Goal: Transaction & Acquisition: Obtain resource

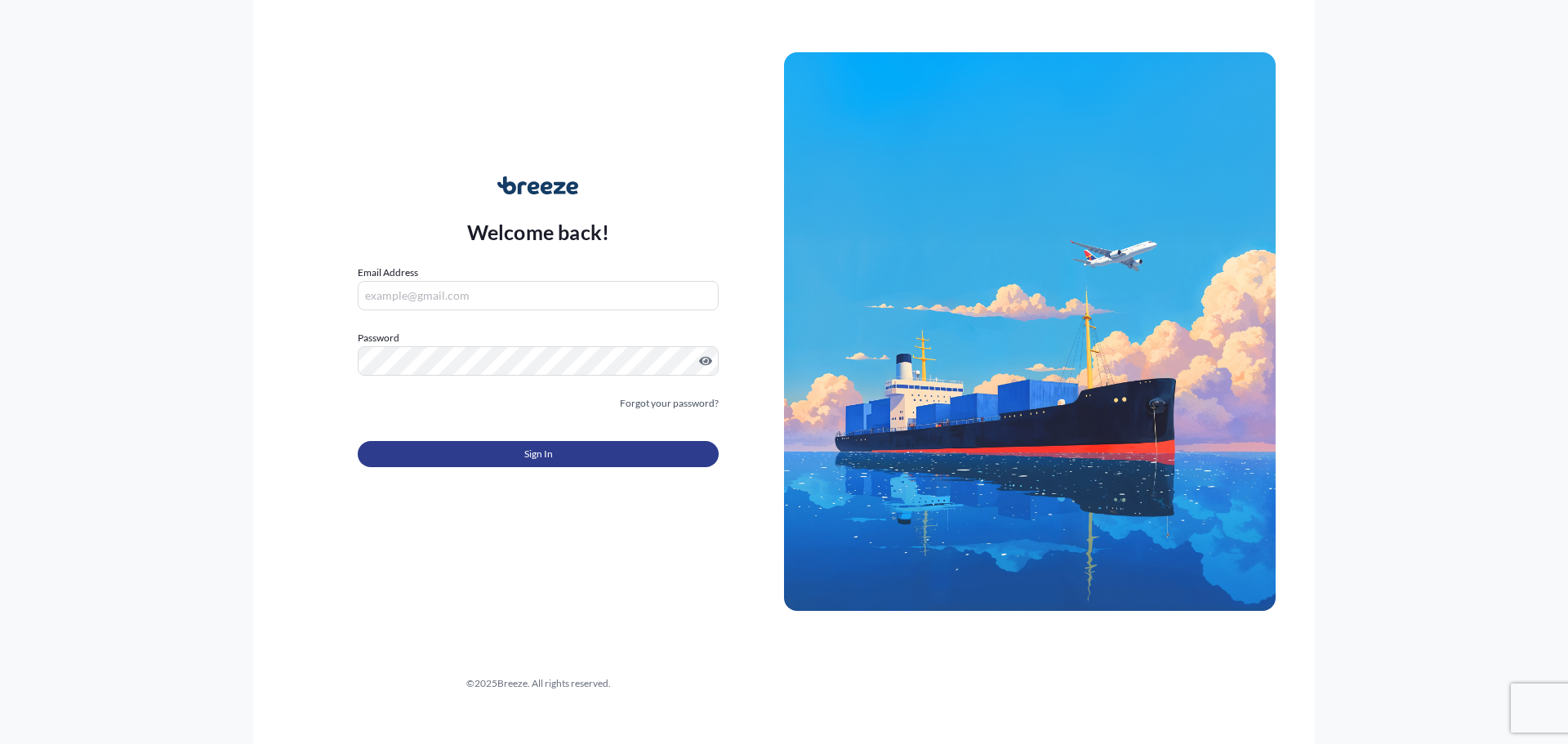
type input "[EMAIL_ADDRESS][DOMAIN_NAME]"
click at [578, 446] on button "Sign In" at bounding box center [538, 454] width 361 height 26
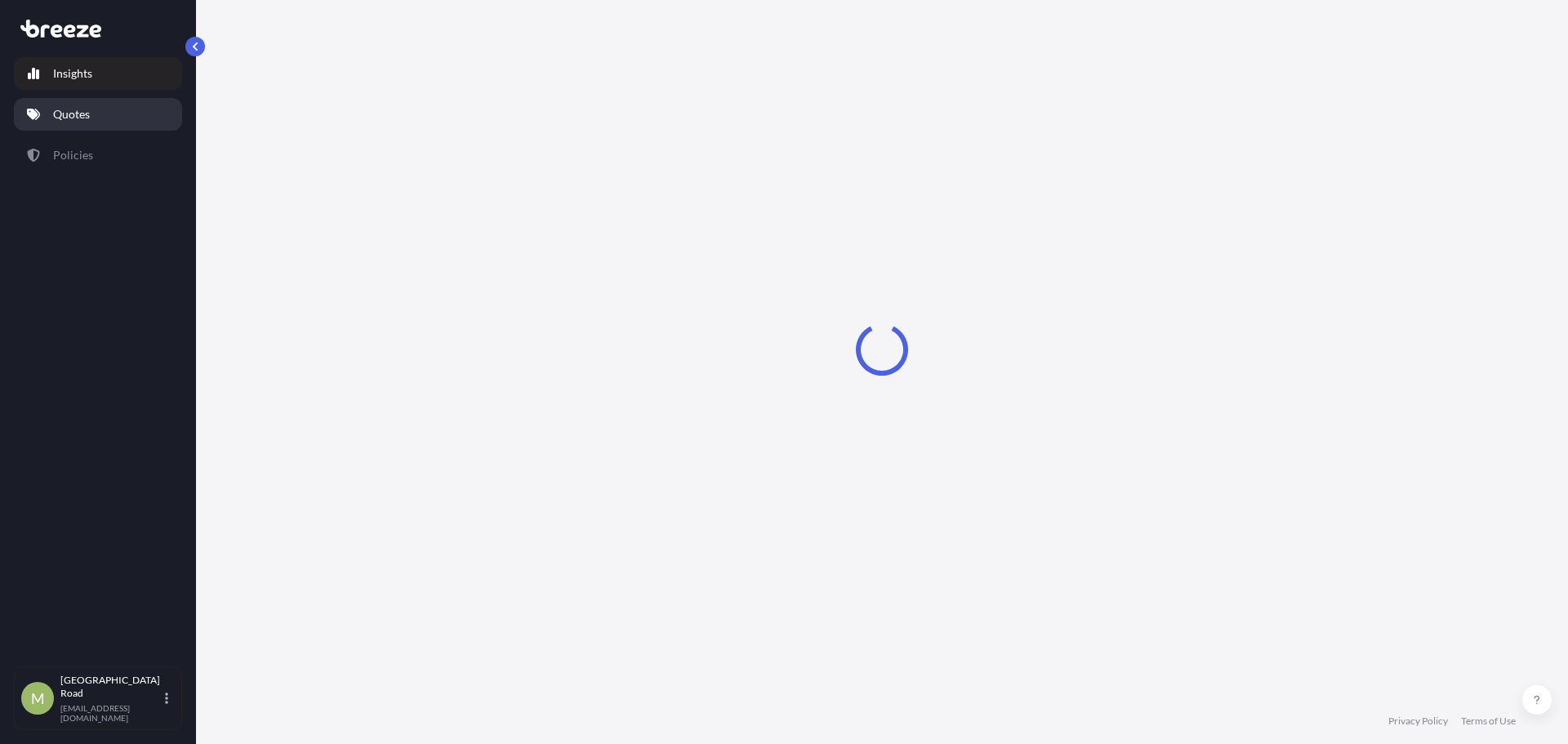
click at [89, 104] on link "Quotes" at bounding box center [98, 114] width 169 height 33
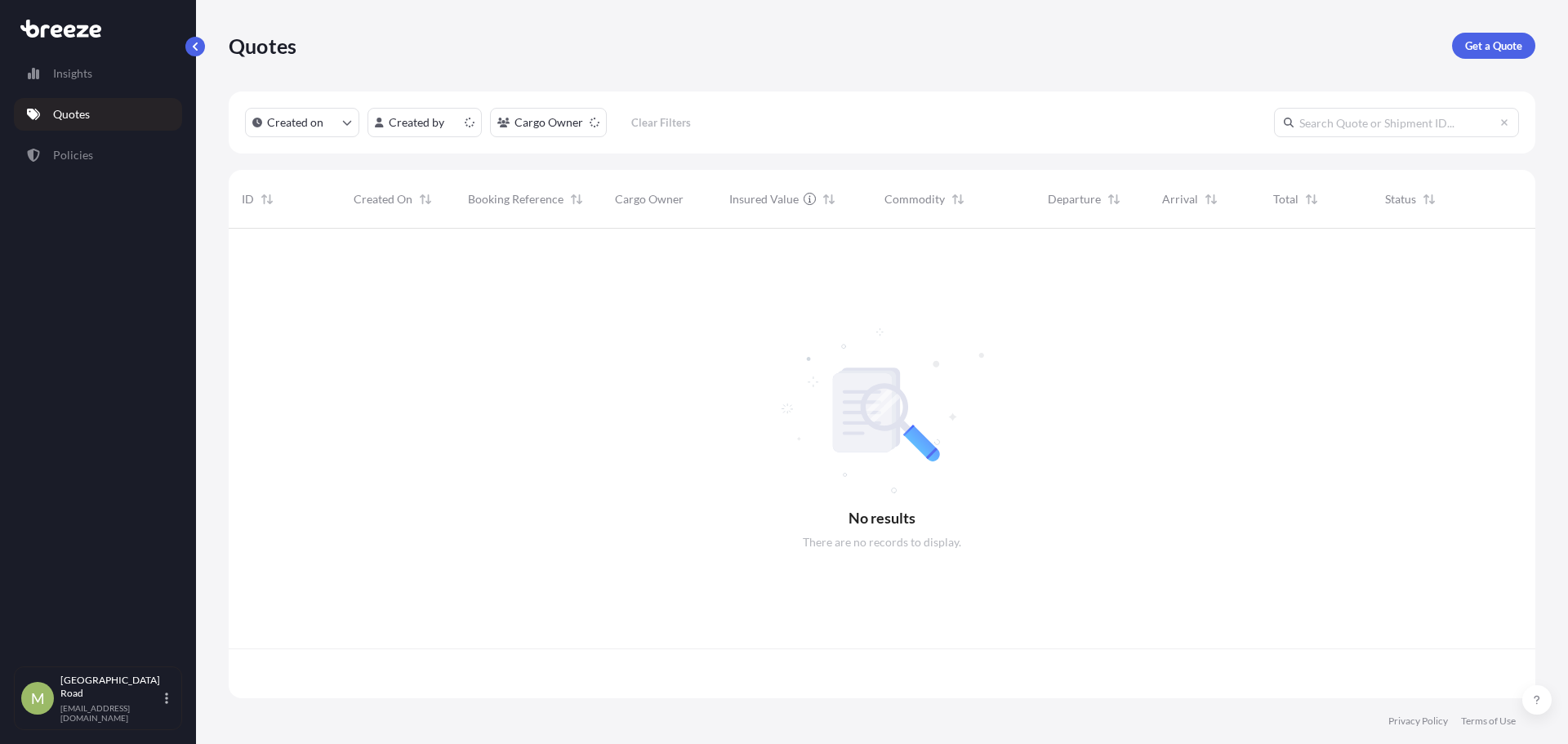
scroll to position [466, 1295]
click at [1494, 36] on link "Get a Quote" at bounding box center [1493, 46] width 83 height 26
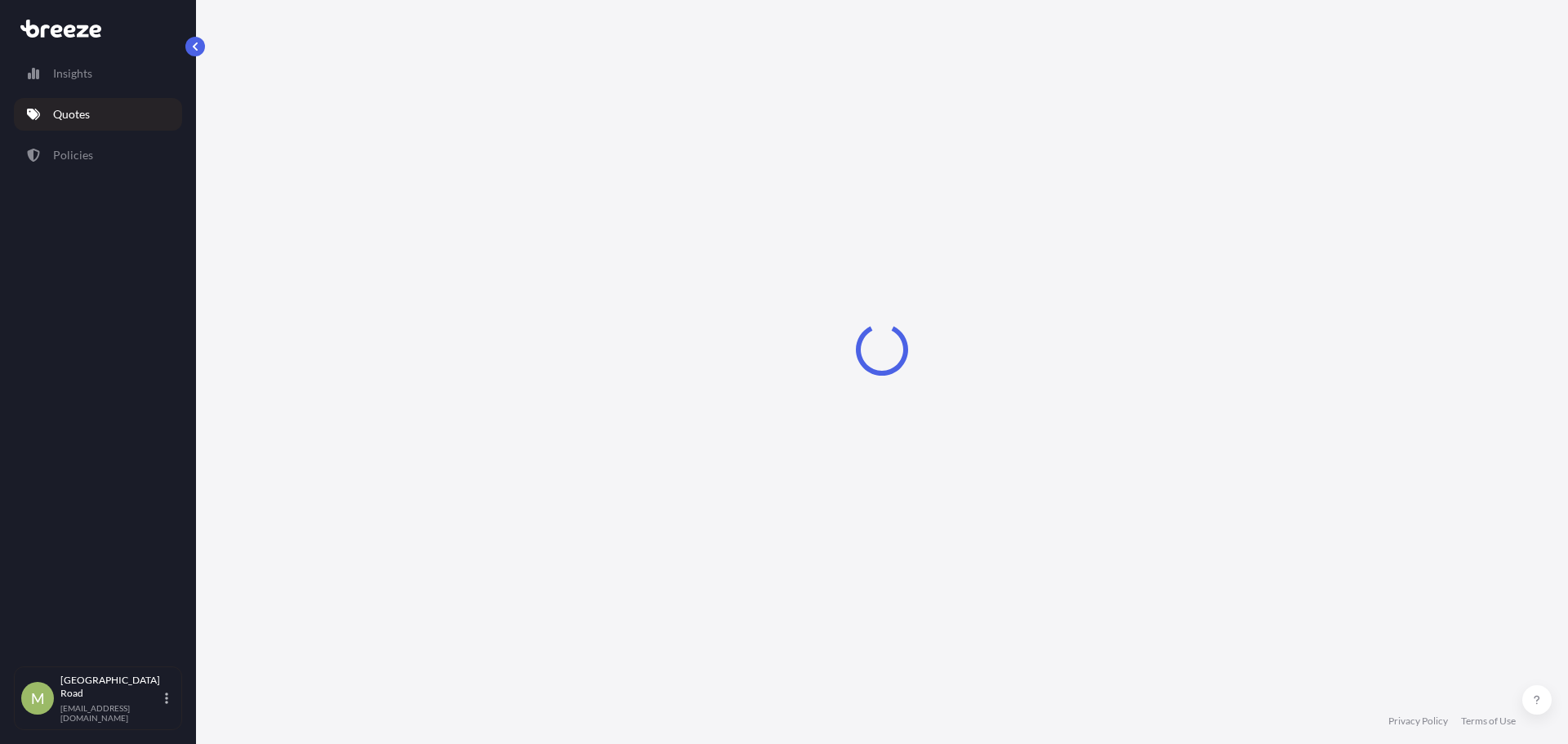
select select "Sea"
select select "1"
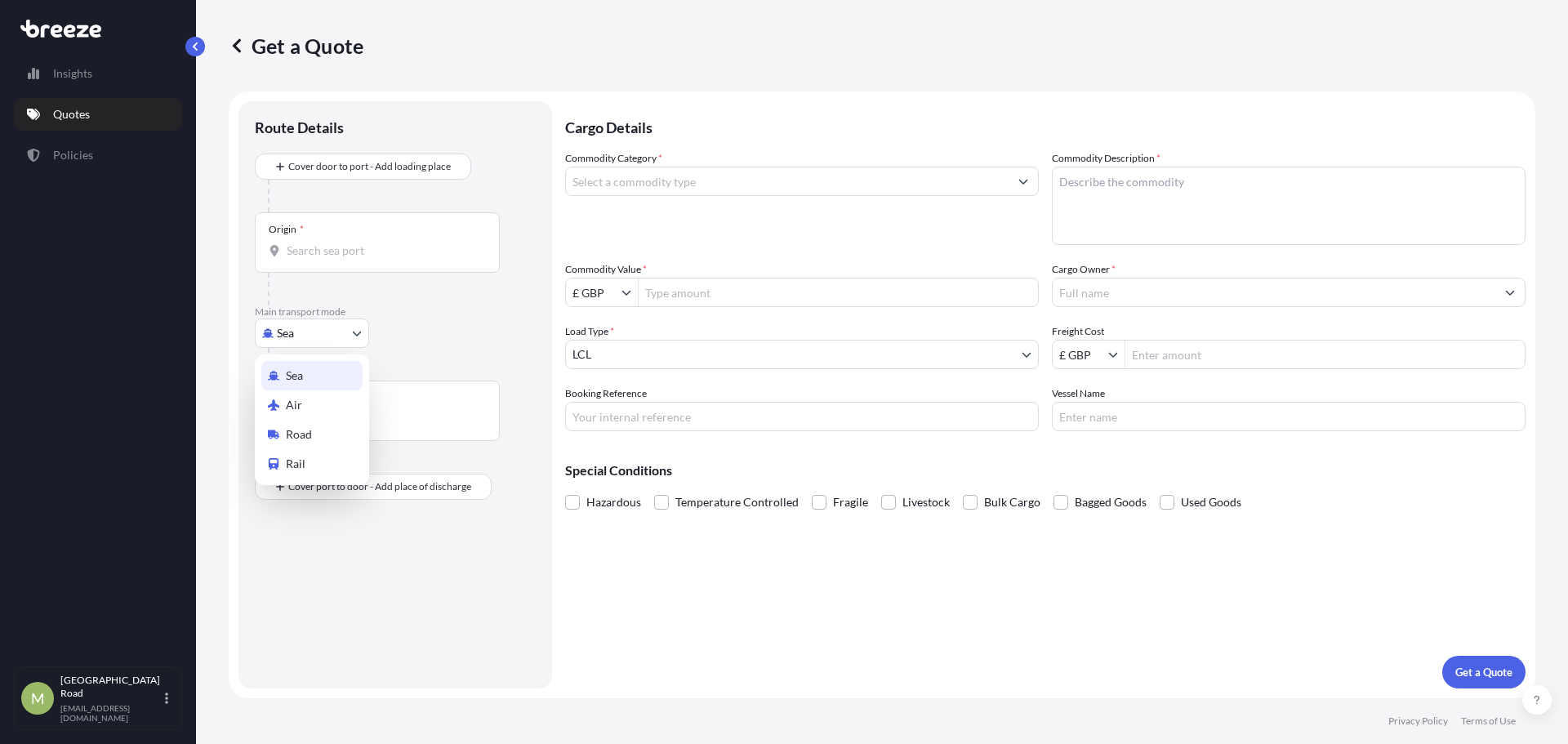
click at [334, 329] on body "Insights Quotes Policies [GEOGRAPHIC_DATA][EMAIL_ADDRESS][DOMAIN_NAME] Get a Qu…" at bounding box center [784, 372] width 1568 height 744
click at [328, 434] on div "Road" at bounding box center [312, 433] width 101 height 29
select select "Road"
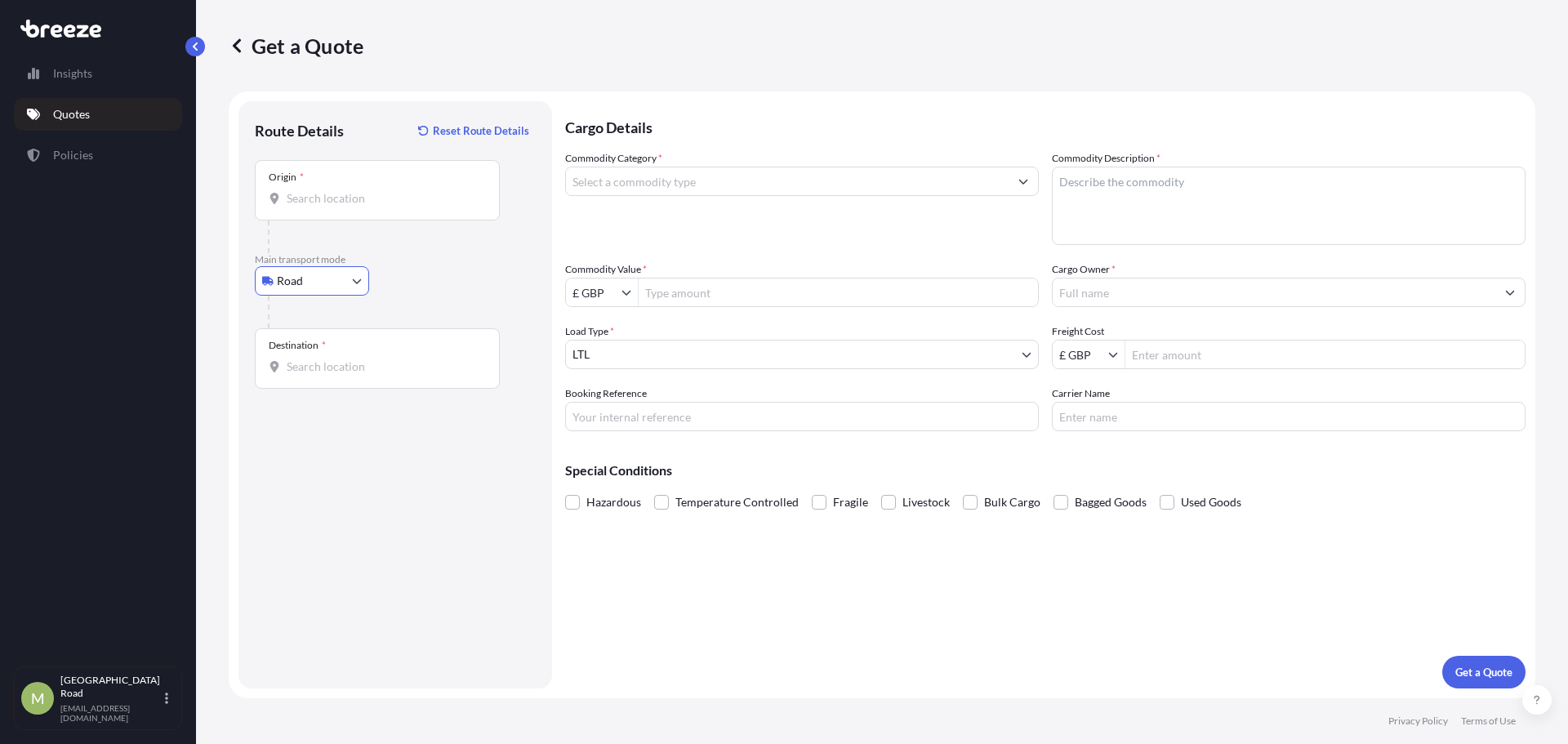
click at [338, 193] on input "Origin *" at bounding box center [383, 197] width 193 height 16
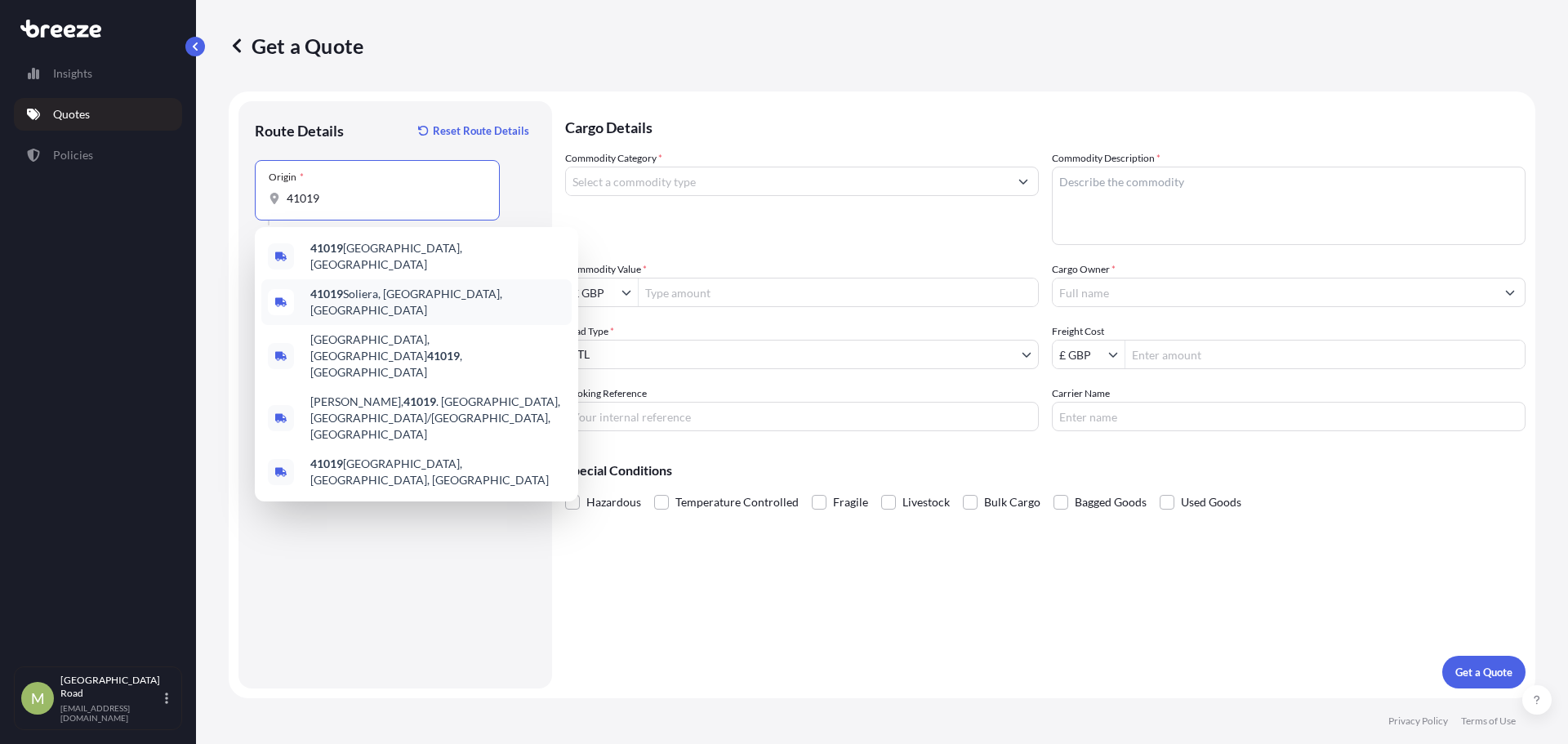
click at [440, 290] on span "41019 Soliera, [GEOGRAPHIC_DATA], [GEOGRAPHIC_DATA]" at bounding box center [438, 301] width 255 height 33
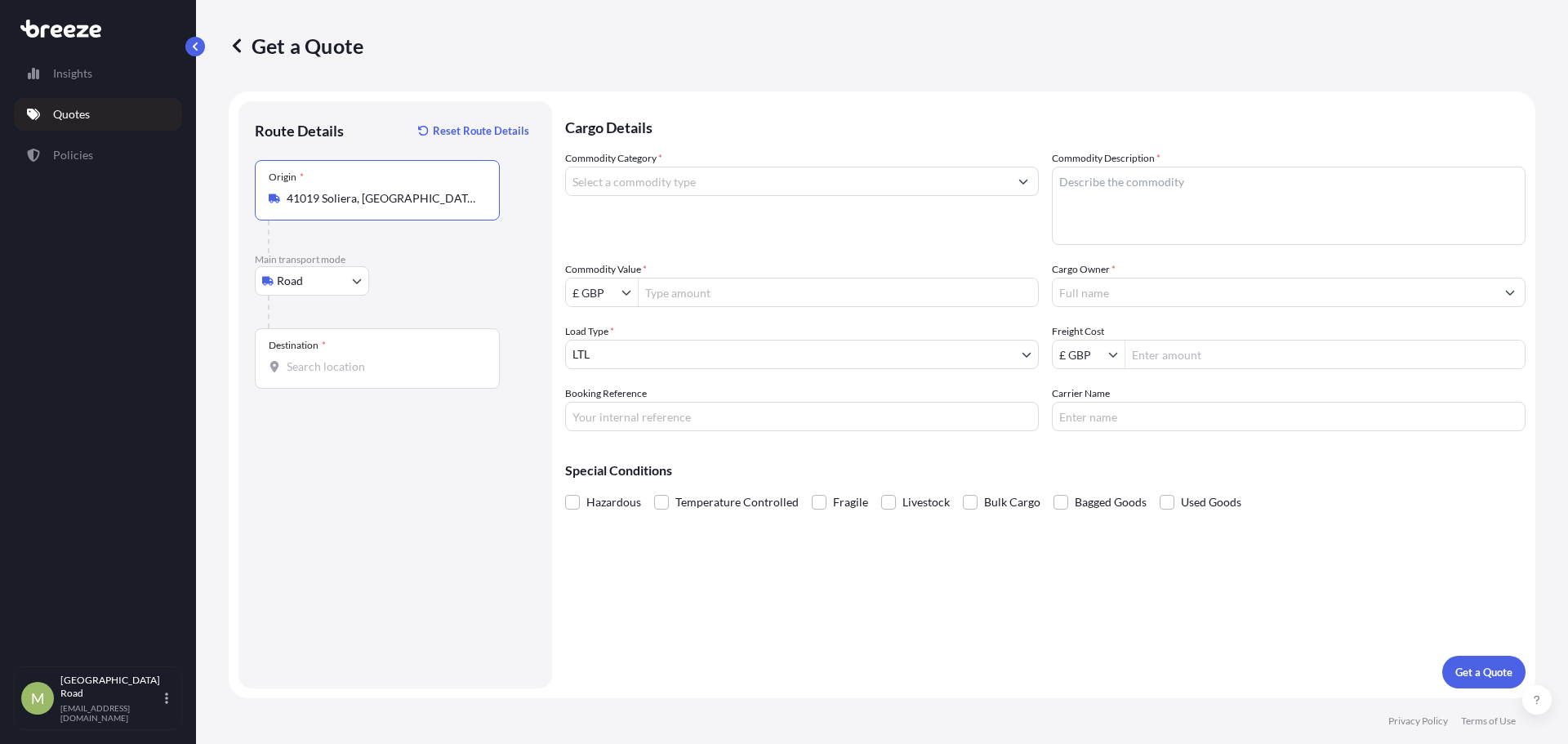
type input "41019 Soliera, [GEOGRAPHIC_DATA], [GEOGRAPHIC_DATA]"
click at [370, 372] on input "Destination *" at bounding box center [383, 366] width 193 height 16
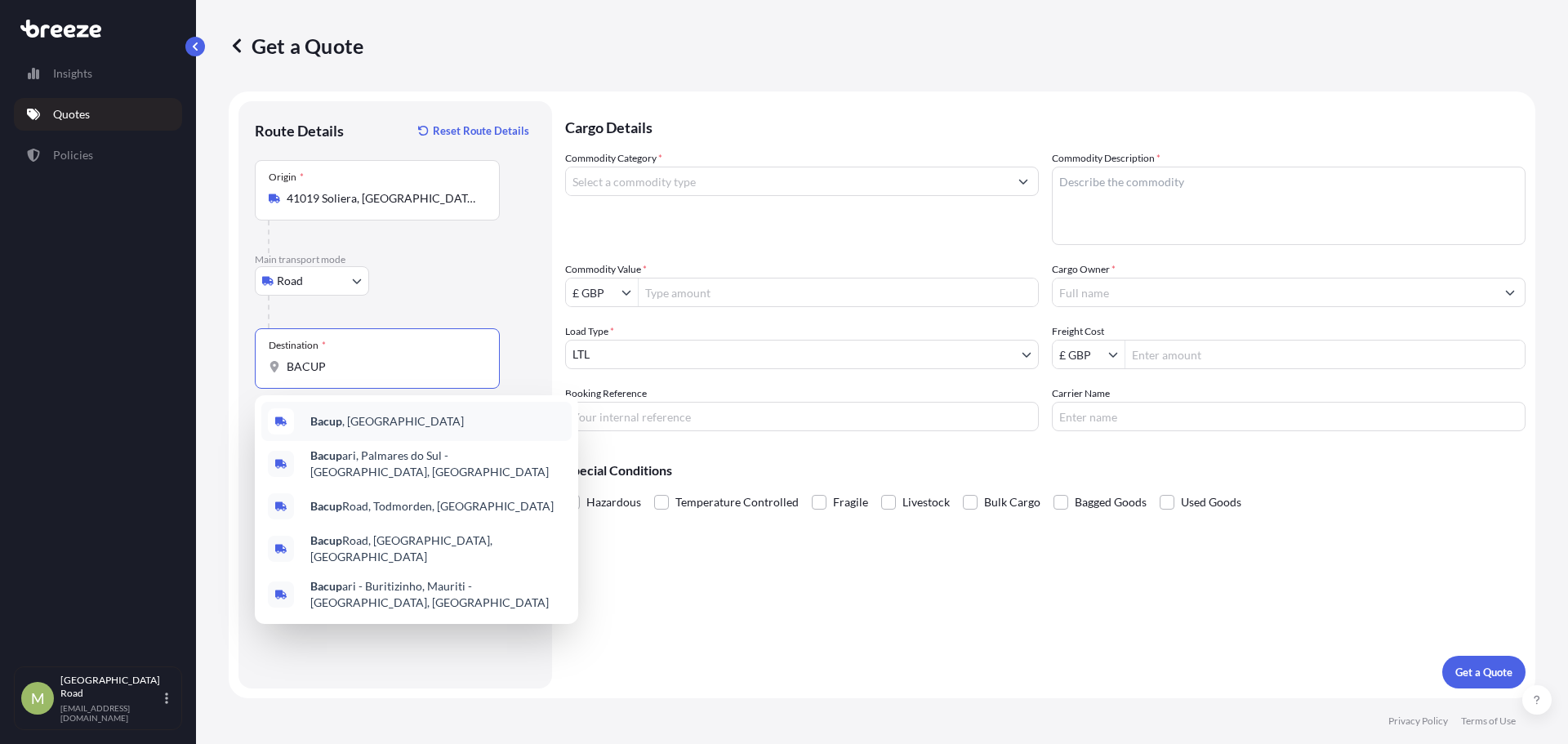
click at [392, 417] on div "Bacup , [GEOGRAPHIC_DATA]" at bounding box center [417, 421] width 311 height 39
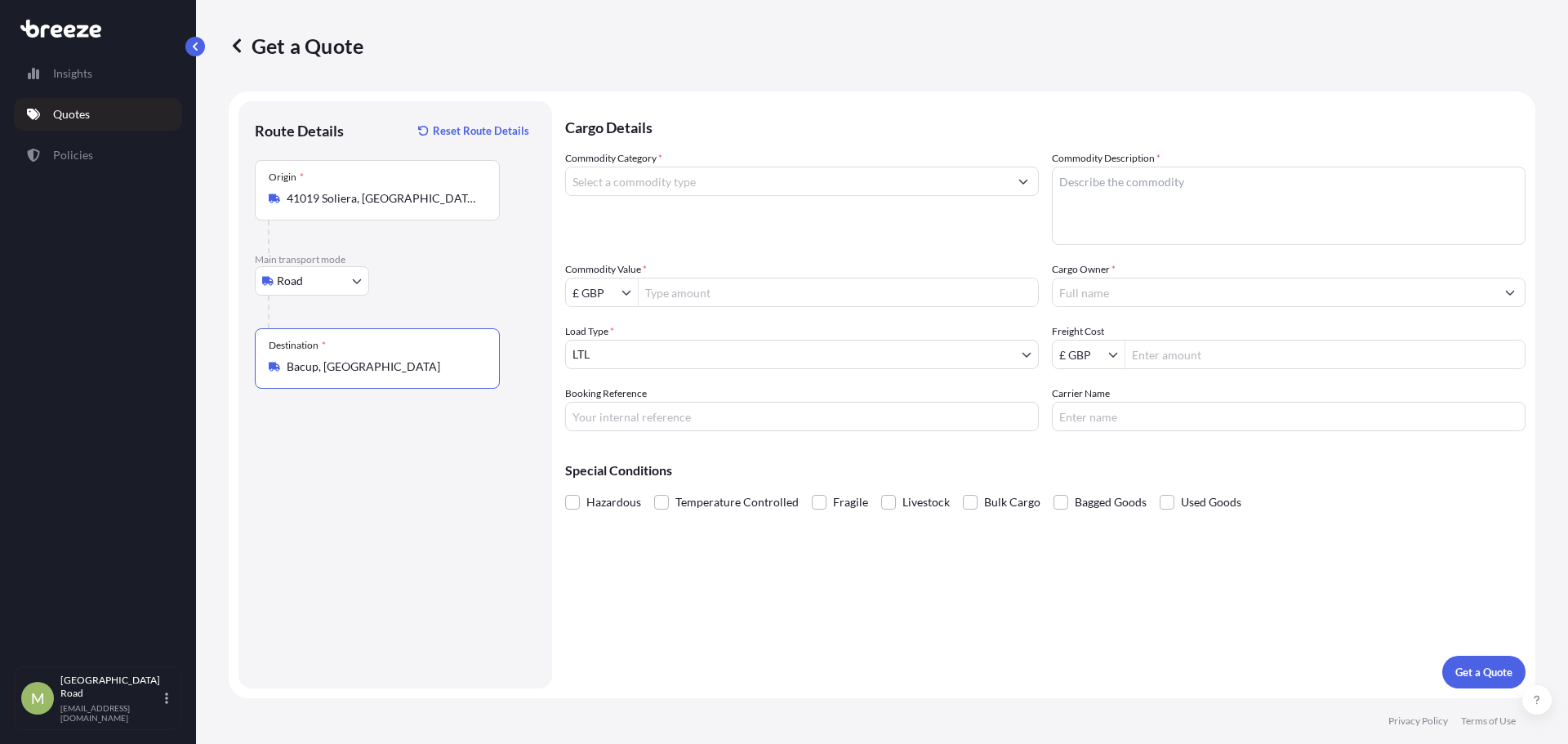
type input "Bacup, [GEOGRAPHIC_DATA]"
click at [689, 282] on input "Commodity Value *" at bounding box center [838, 292] width 400 height 29
type input "10,000"
click at [816, 188] on input "Commodity Category *" at bounding box center [787, 181] width 443 height 29
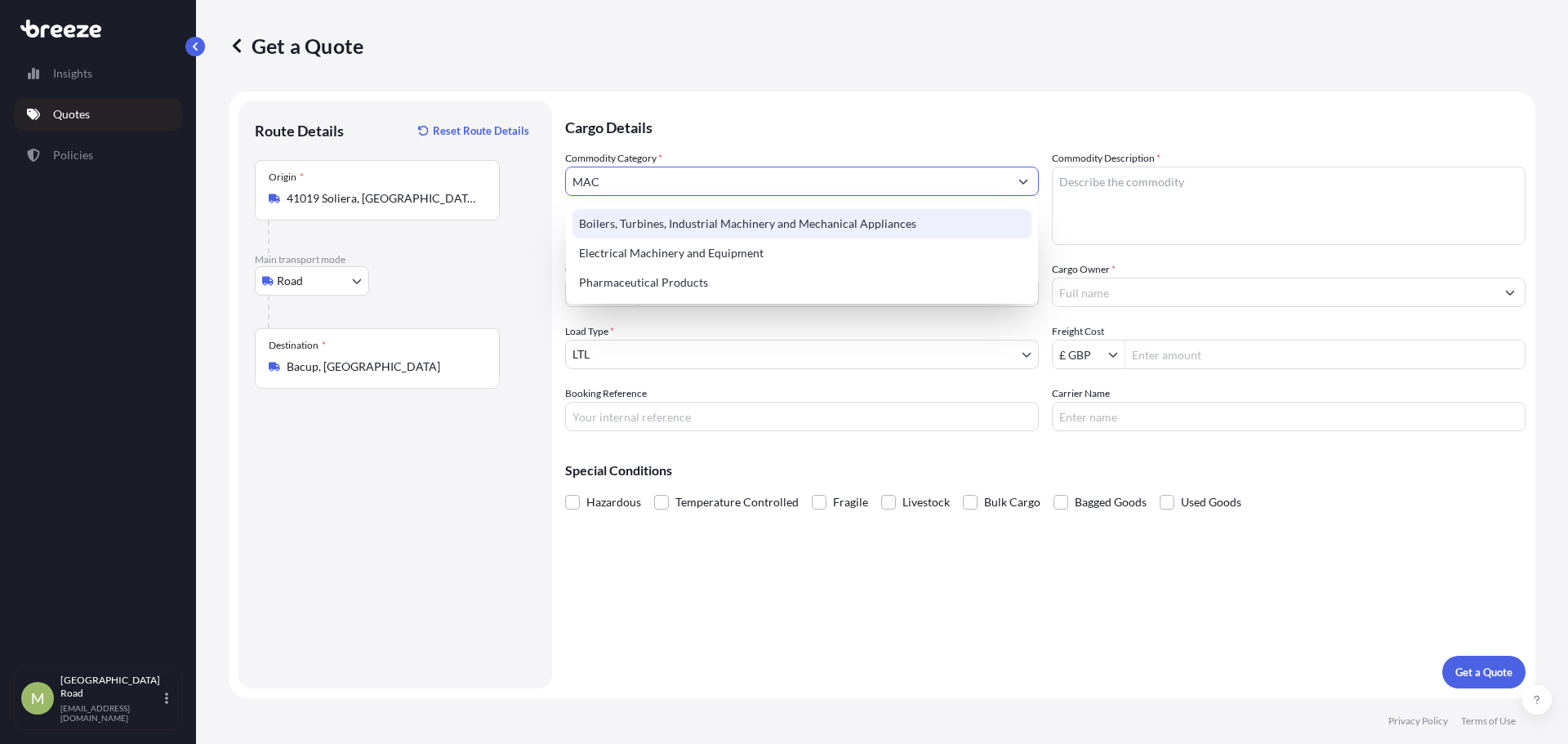
click at [784, 218] on div "Boilers, Turbines, Industrial Machinery and Mechanical Appliances" at bounding box center [802, 223] width 459 height 29
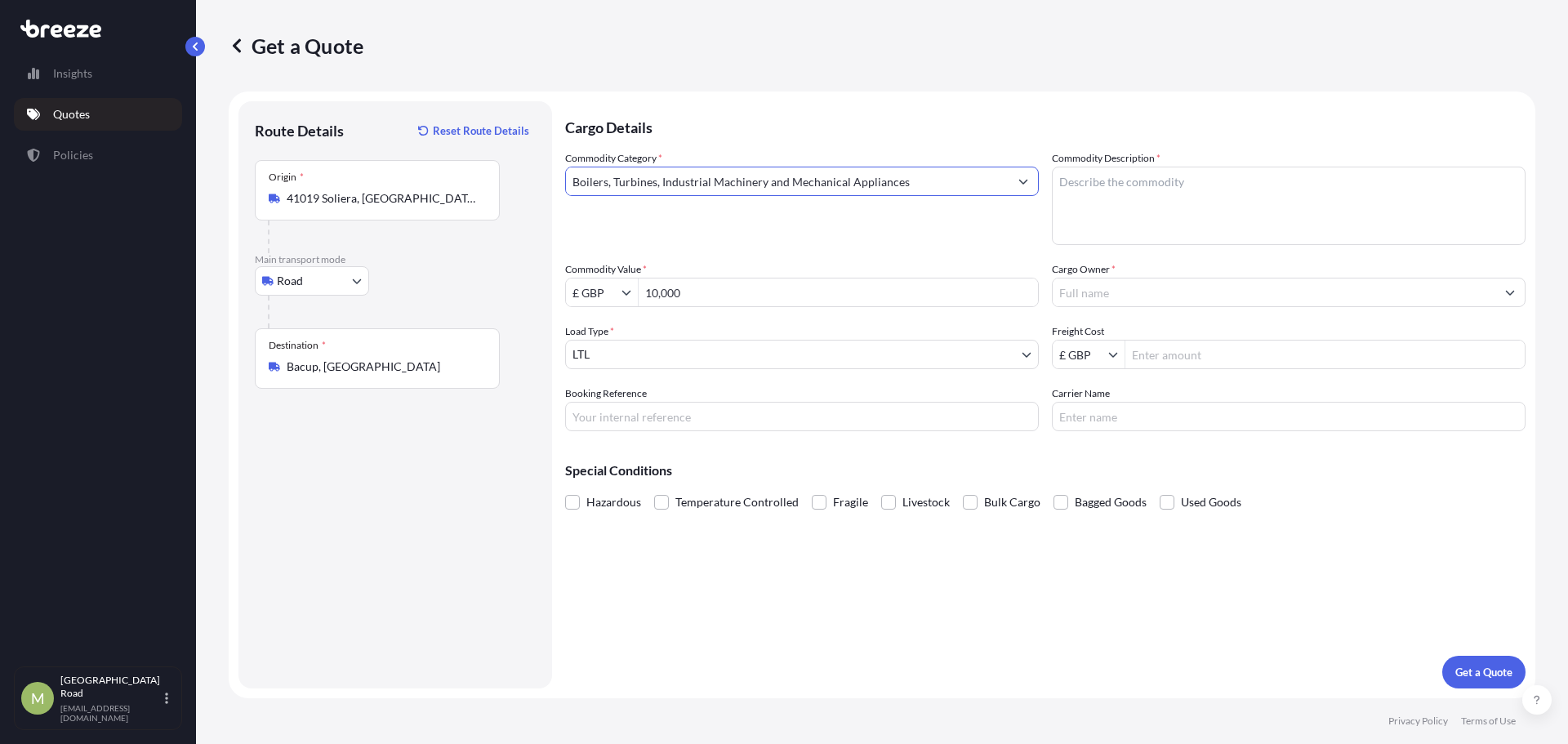
type input "Boilers, Turbines, Industrial Machinery and Mechanical Appliances"
click at [1208, 188] on textarea "Commodity Description *" at bounding box center [1289, 206] width 474 height 79
type textarea "MACHINERY"
click at [1177, 274] on div "Cargo Owner *" at bounding box center [1289, 284] width 474 height 46
click at [1175, 281] on input "Cargo Owner *" at bounding box center [1274, 292] width 443 height 29
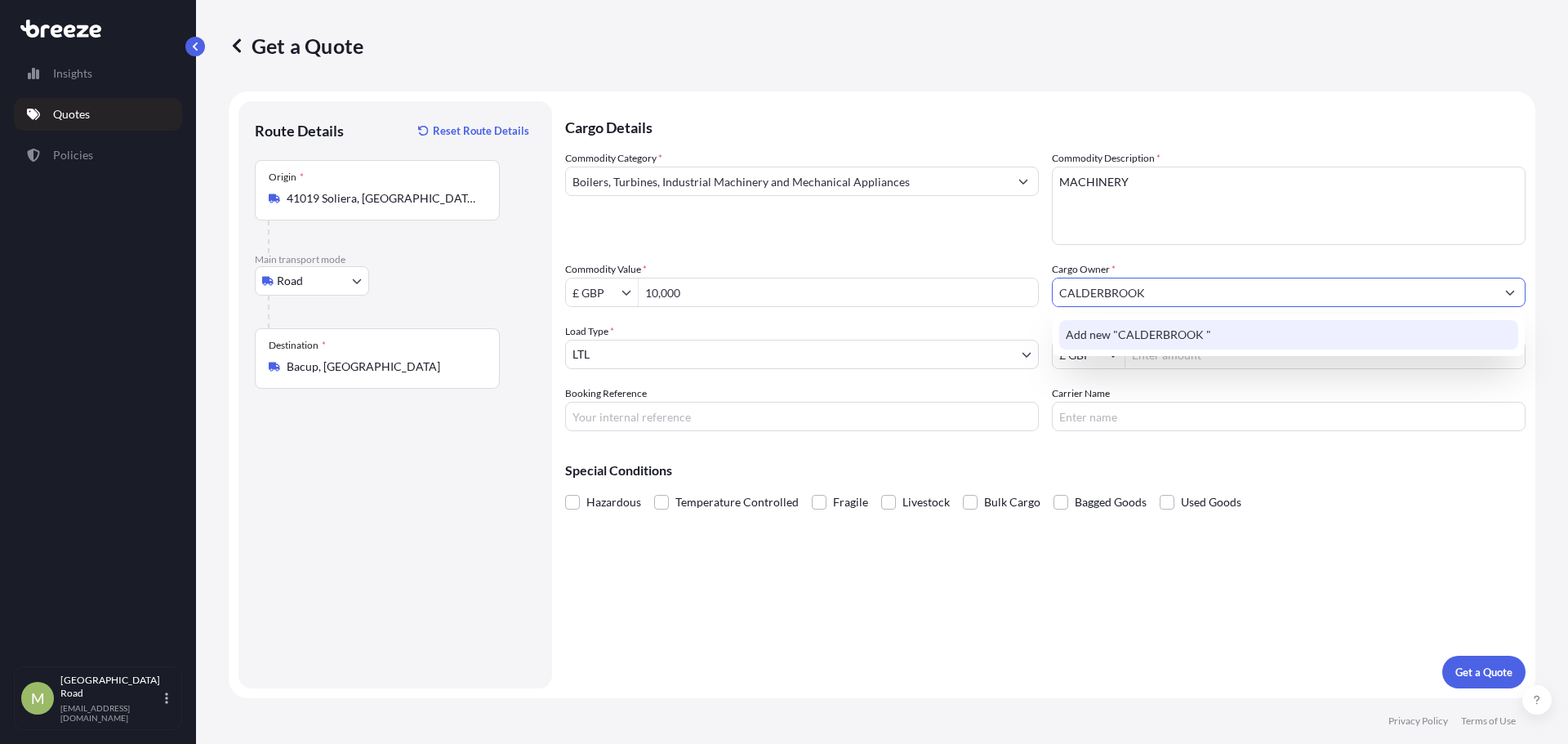
click at [1150, 336] on span "Add new "CALDERBROOK "" at bounding box center [1137, 334] width 145 height 16
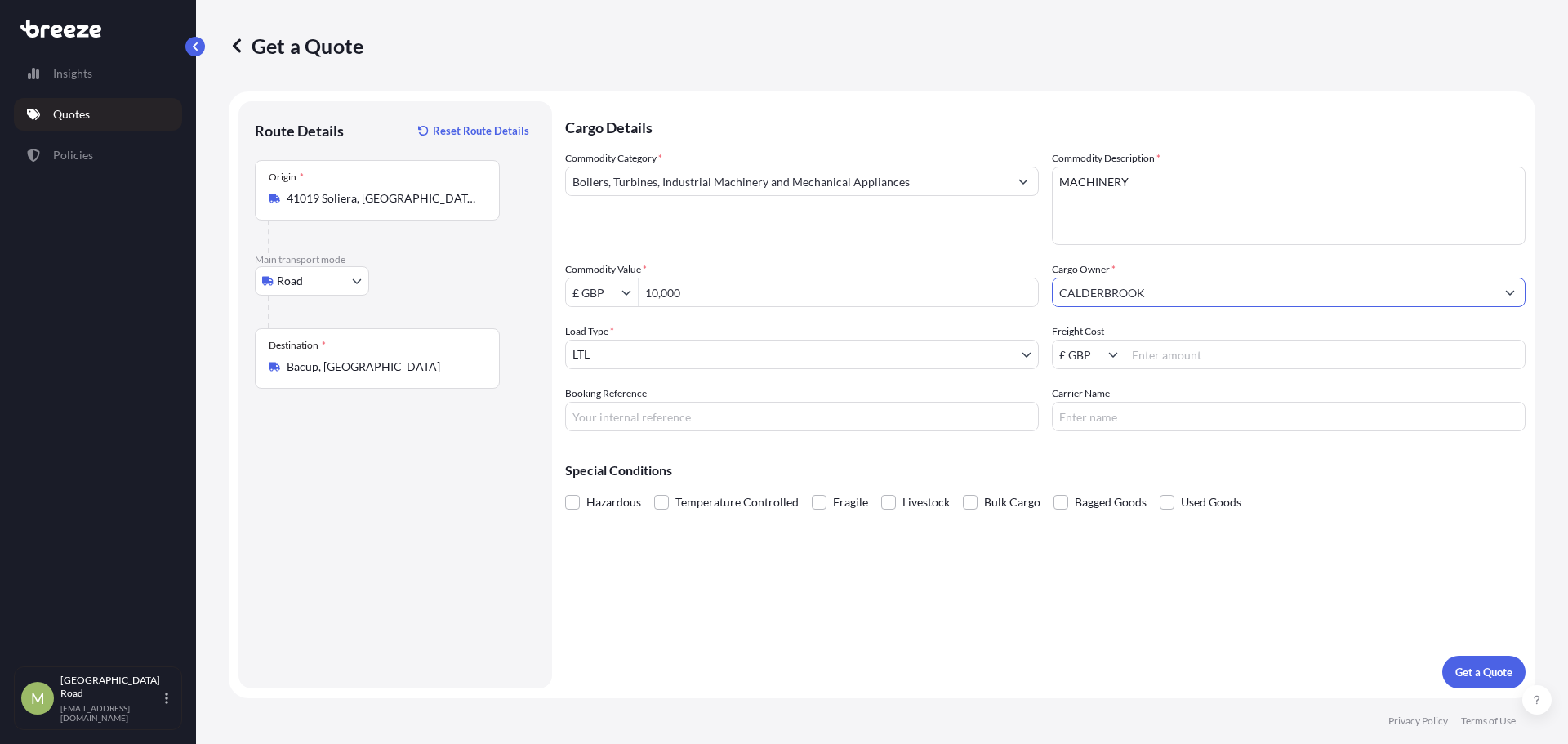
type input "CALDERBROOK"
click at [1183, 349] on input "Freight Cost" at bounding box center [1325, 354] width 400 height 29
click at [1348, 343] on input "Freight Cost" at bounding box center [1325, 354] width 400 height 29
type input "845"
click at [1474, 660] on button "Get a Quote" at bounding box center [1484, 672] width 83 height 33
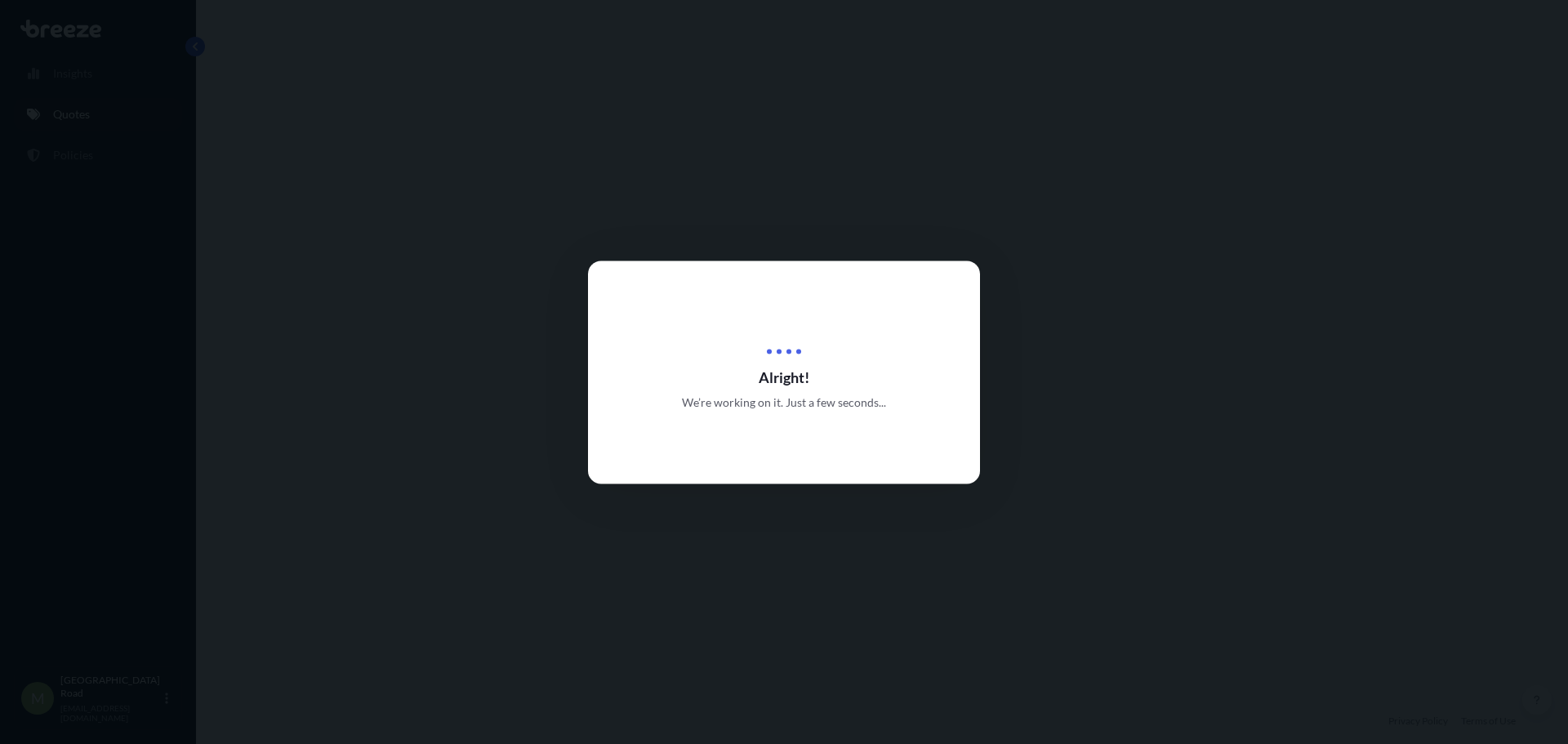
select select "Road"
select select "1"
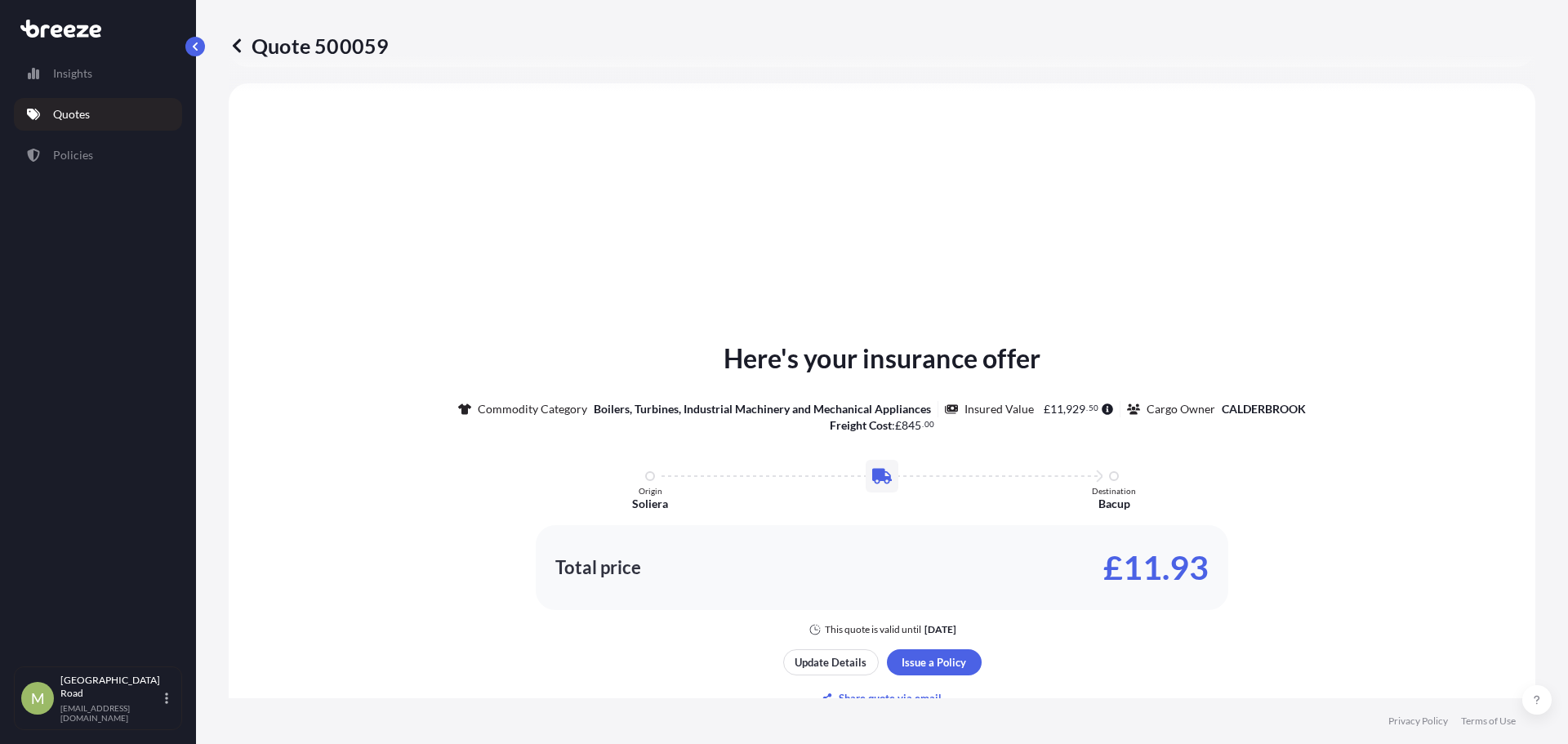
scroll to position [491, 0]
